Goal: Find specific page/section

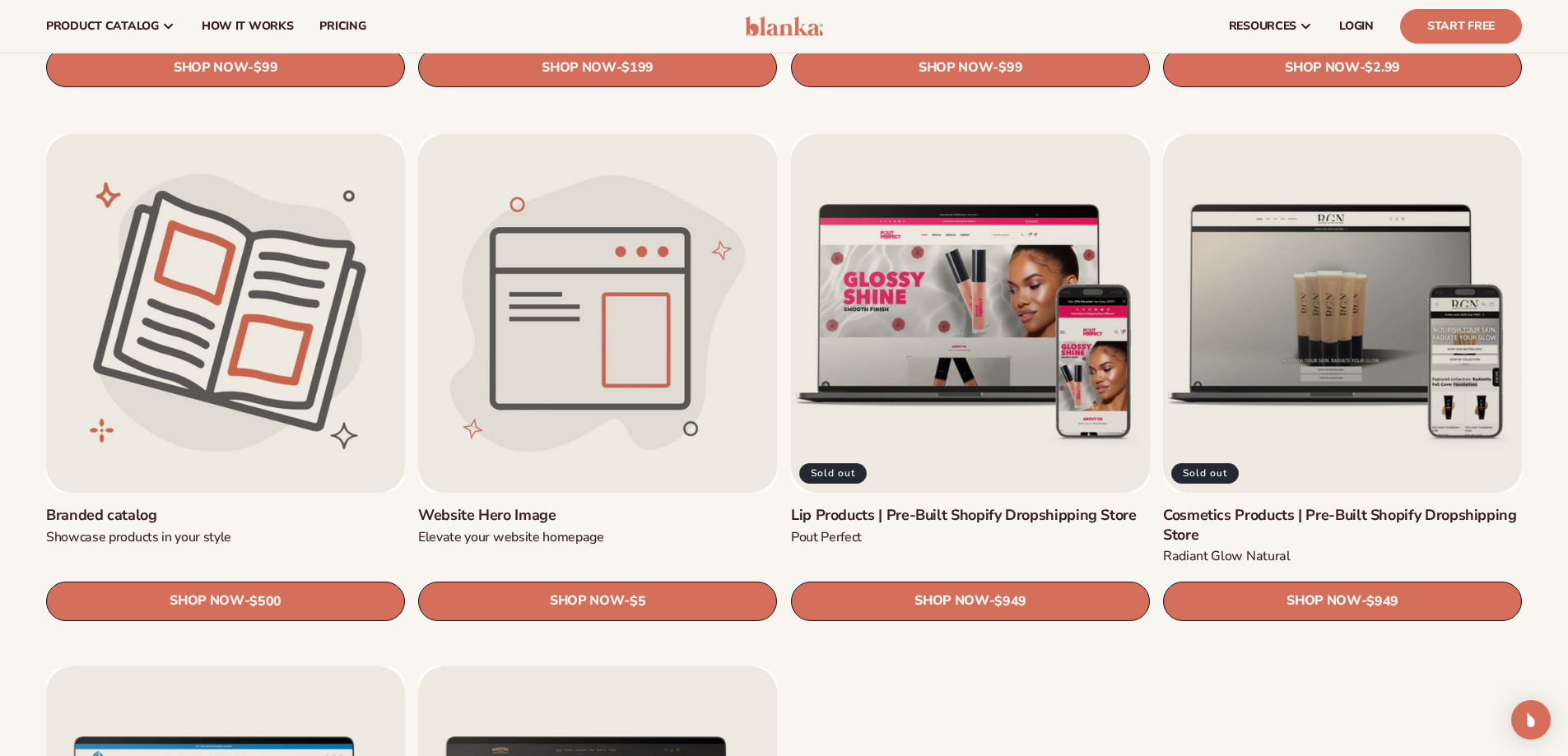
scroll to position [1974, 0]
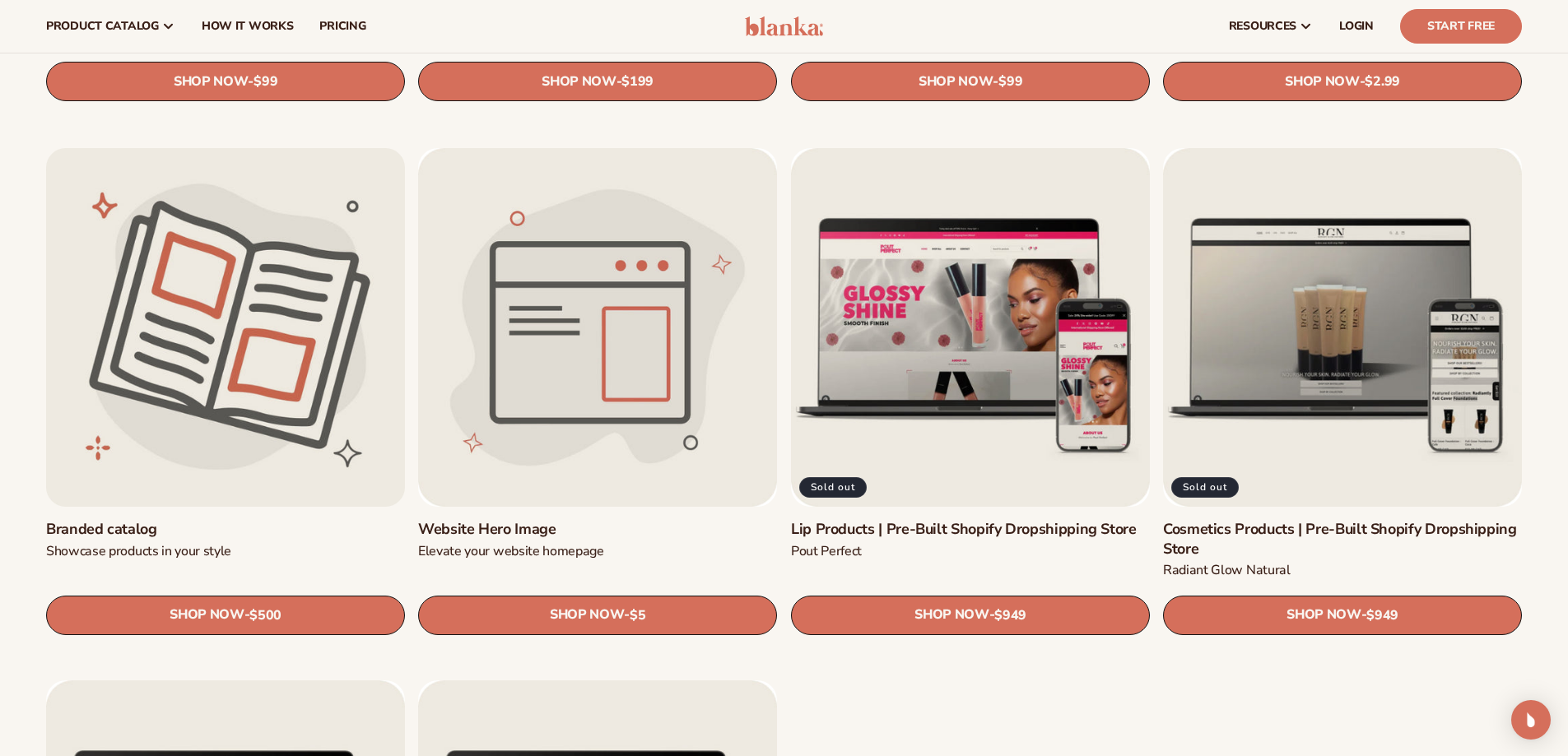
click at [201, 520] on link "Branded catalog" at bounding box center [225, 529] width 359 height 19
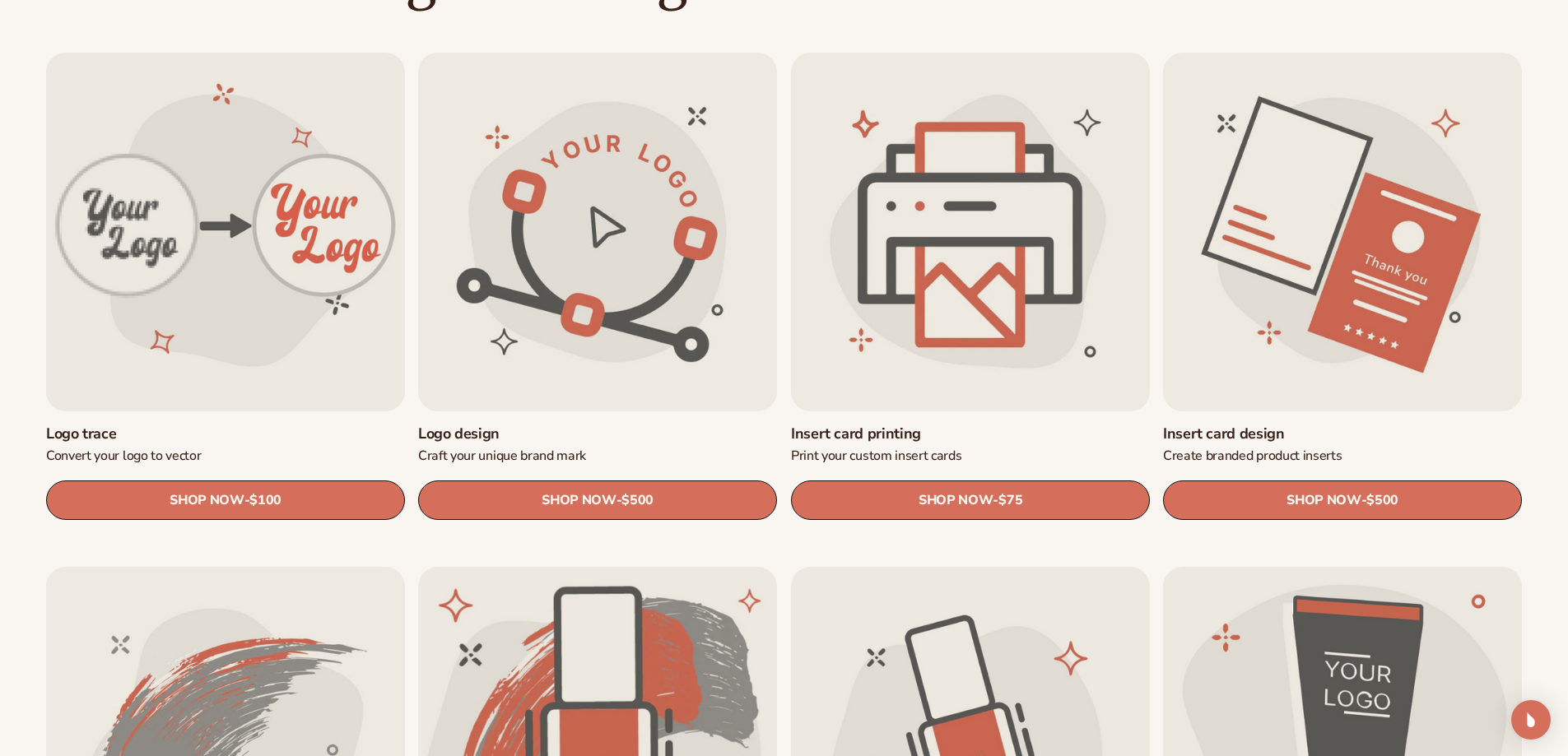
scroll to position [576, 0]
